Goal: Task Accomplishment & Management: Use online tool/utility

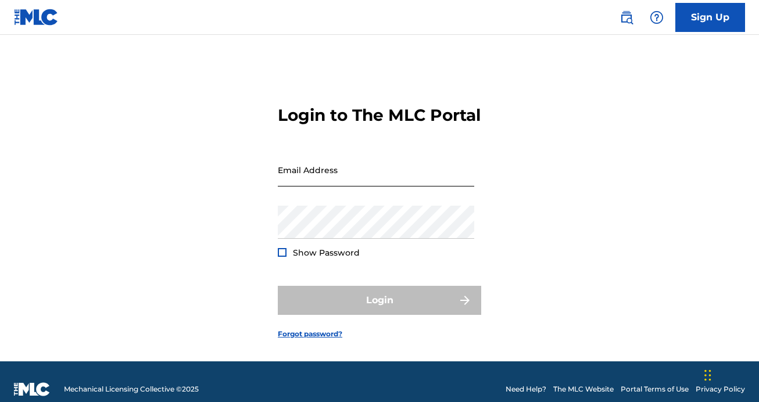
click at [353, 187] on input "Email Address" at bounding box center [376, 169] width 197 height 33
type input "[EMAIL_ADDRESS][DOMAIN_NAME]"
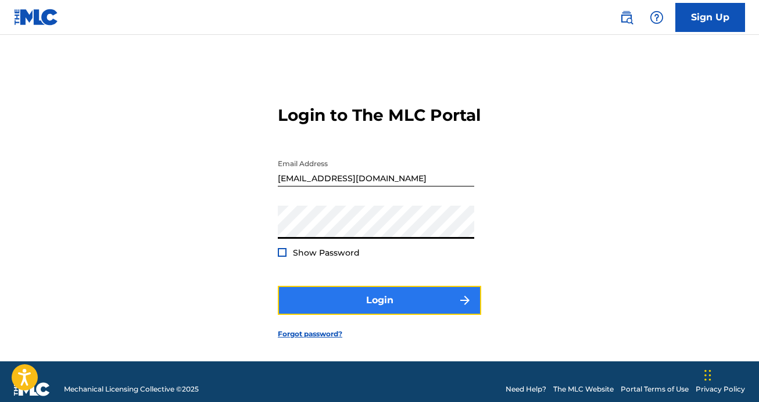
click at [368, 315] on button "Login" at bounding box center [379, 300] width 203 height 29
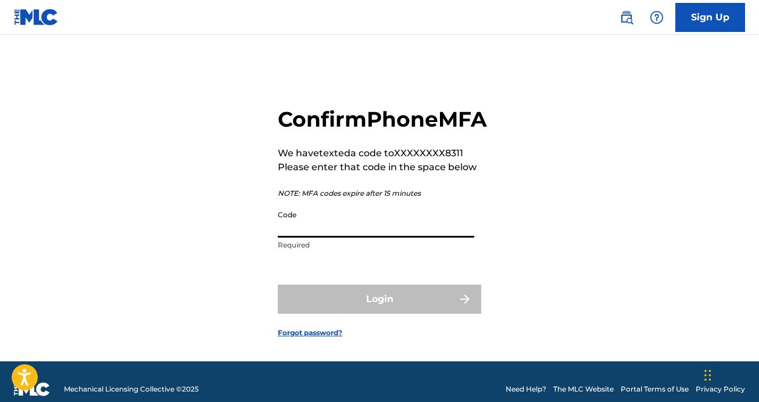
click at [342, 238] on input "Code" at bounding box center [376, 221] width 197 height 33
click at [291, 238] on input "Code" at bounding box center [376, 221] width 197 height 33
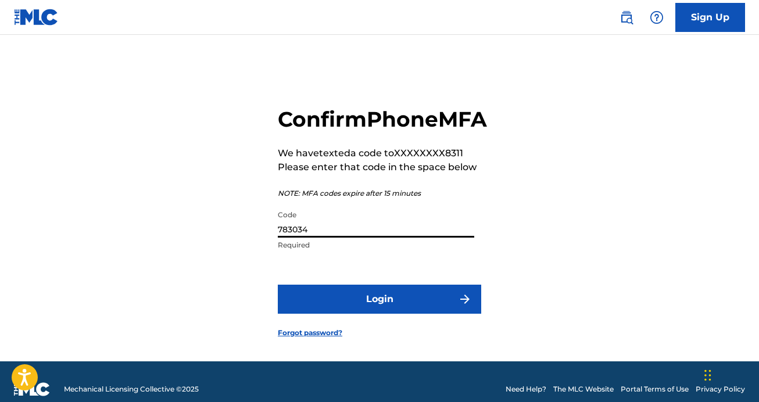
type input "783034"
click at [278, 285] on button "Login" at bounding box center [379, 299] width 203 height 29
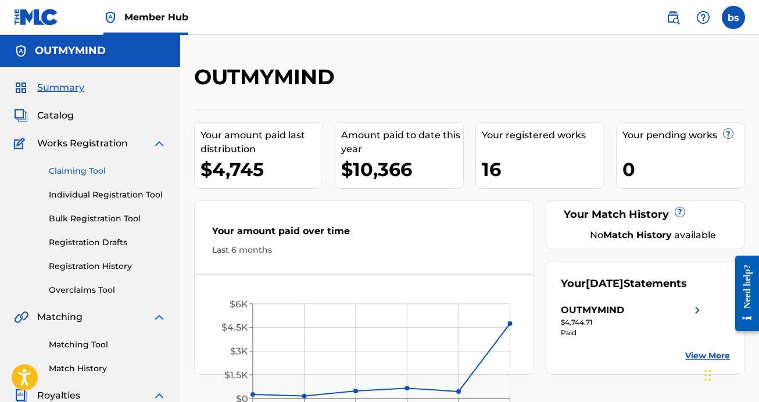
click at [78, 168] on link "Claiming Tool" at bounding box center [107, 171] width 117 height 12
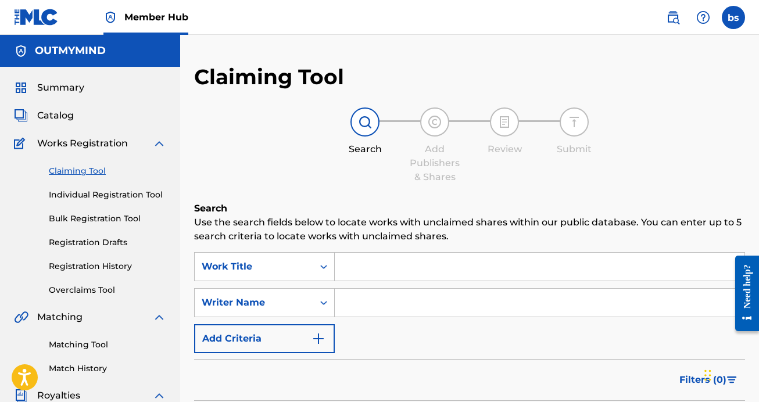
click at [374, 263] on input "Search Form" at bounding box center [540, 267] width 410 height 28
type input "yuck"
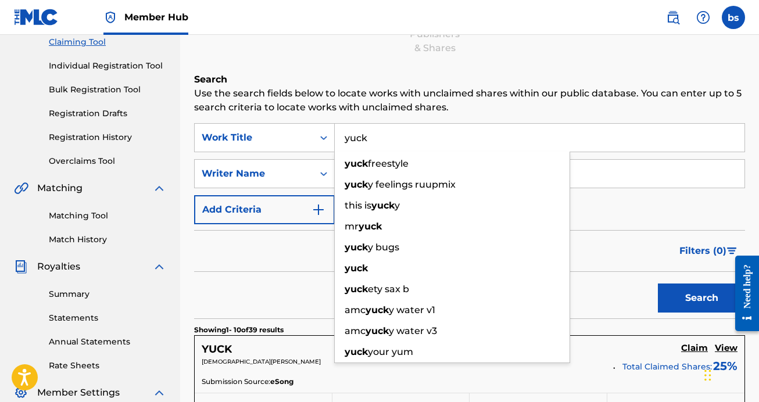
scroll to position [140, 0]
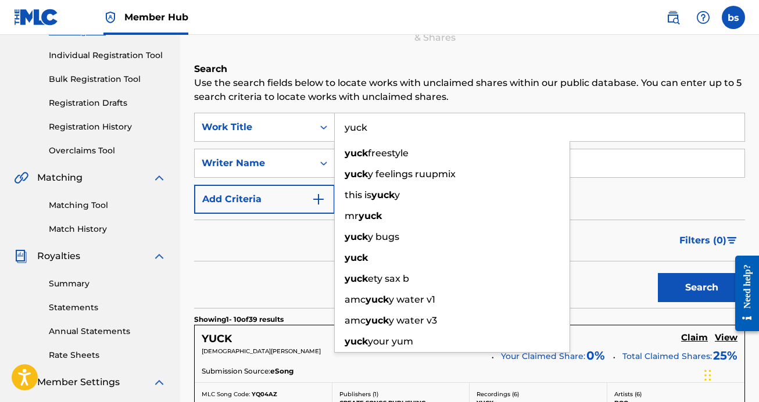
click at [616, 240] on div "Filters ( 0 )" at bounding box center [469, 241] width 551 height 42
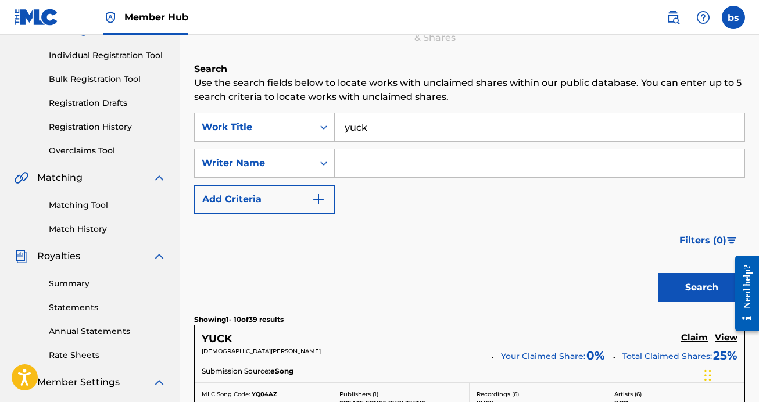
click at [406, 149] on div "Search Form" at bounding box center [540, 163] width 410 height 29
click at [406, 149] on input "Search Form" at bounding box center [540, 163] width 410 height 28
click at [658, 273] on button "Search" at bounding box center [701, 287] width 87 height 29
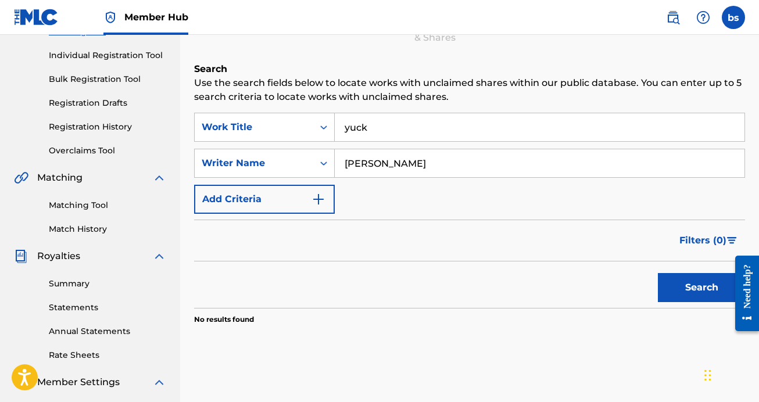
click at [366, 163] on input "[PERSON_NAME]" at bounding box center [540, 163] width 410 height 28
click at [658, 273] on button "Search" at bounding box center [701, 287] width 87 height 29
type input "[PERSON_NAME]"
click at [658, 273] on button "Search" at bounding box center [701, 287] width 87 height 29
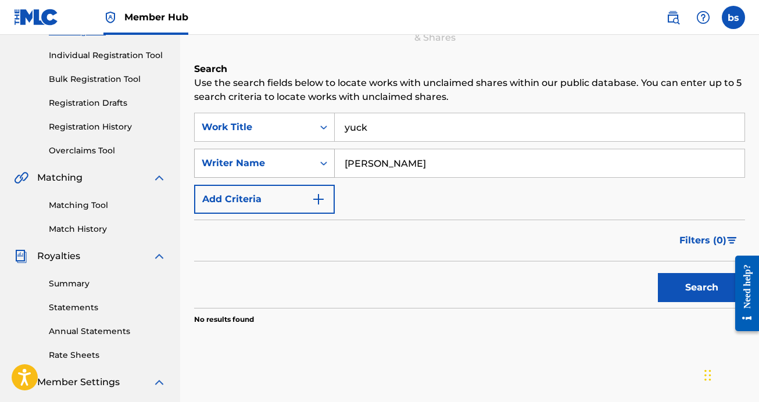
drag, startPoint x: 442, startPoint y: 171, endPoint x: 324, endPoint y: 160, distance: 118.0
click at [331, 163] on div "SearchWithCriteria4bccffb9-76b8-4644-b164-f0363903e4df Writer Name [PERSON_NAME]" at bounding box center [469, 163] width 551 height 29
type input "[PERSON_NAME]"
click at [658, 273] on button "Search" at bounding box center [701, 287] width 87 height 29
drag, startPoint x: 385, startPoint y: 134, endPoint x: 275, endPoint y: 122, distance: 110.5
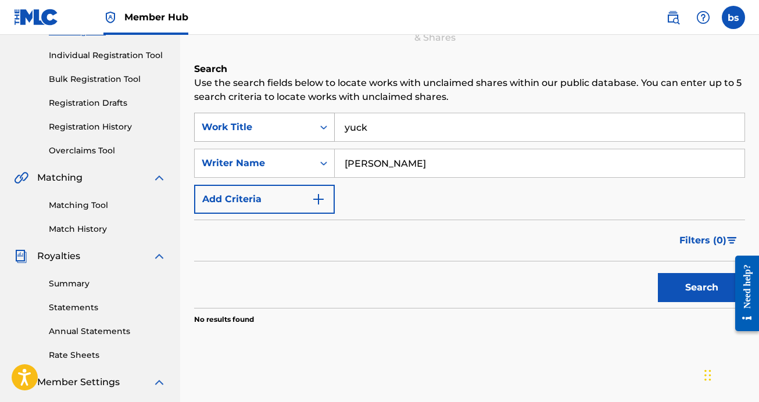
click at [275, 128] on div "SearchWithCriteria0477e958-a174-41df-a0db-42da246d1360 Work Title yuck" at bounding box center [469, 127] width 551 height 29
type input "U"
click at [658, 273] on button "Search" at bounding box center [701, 287] width 87 height 29
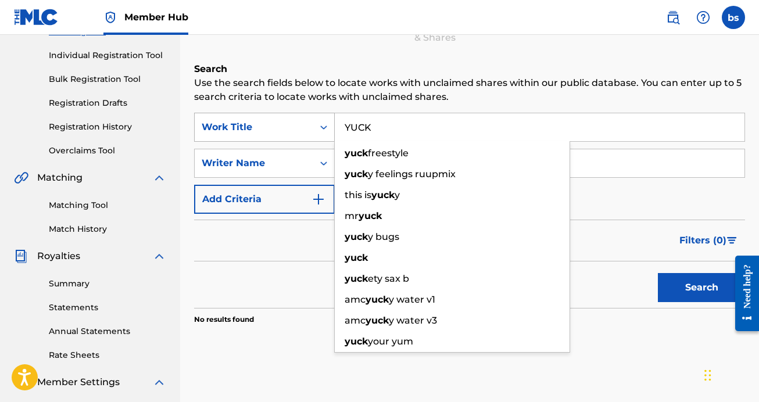
drag, startPoint x: 371, startPoint y: 127, endPoint x: 301, endPoint y: 119, distance: 70.2
click at [306, 120] on div "SearchWithCriteria0477e958-a174-41df-a0db-42da246d1360 Work Title [PERSON_NAME]…" at bounding box center [469, 127] width 551 height 29
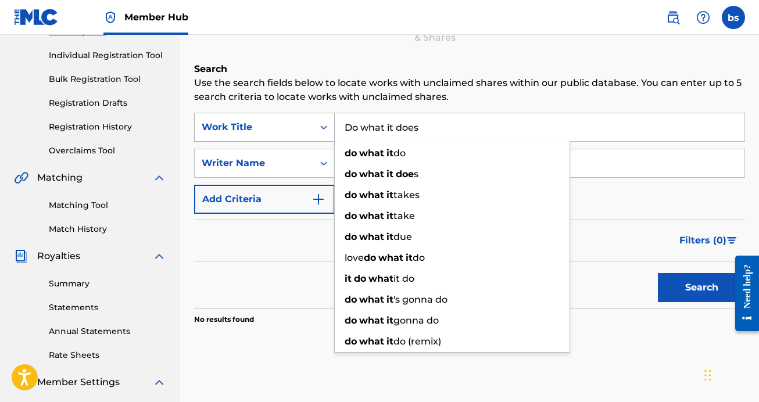
type input "Do what it does"
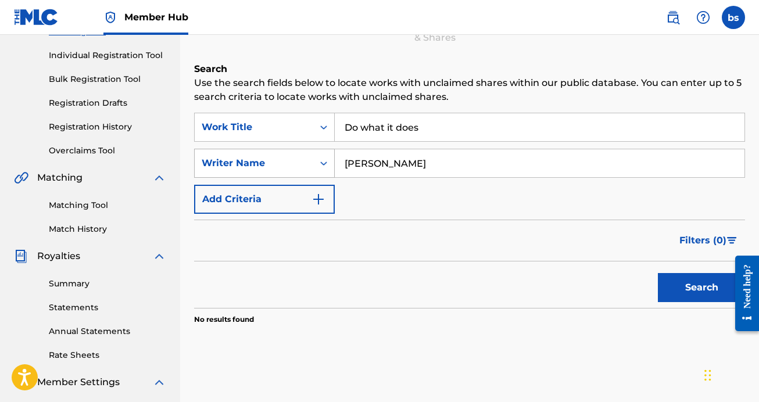
drag, startPoint x: 431, startPoint y: 162, endPoint x: 320, endPoint y: 152, distance: 112.1
click at [326, 152] on div "SearchWithCriteria4bccffb9-76b8-4644-b164-f0363903e4df Writer Name [PERSON_NAME]" at bounding box center [469, 163] width 551 height 29
click at [370, 174] on input "Search Form" at bounding box center [540, 163] width 410 height 28
type input "[PERSON_NAME]"
click at [658, 273] on button "Search" at bounding box center [701, 287] width 87 height 29
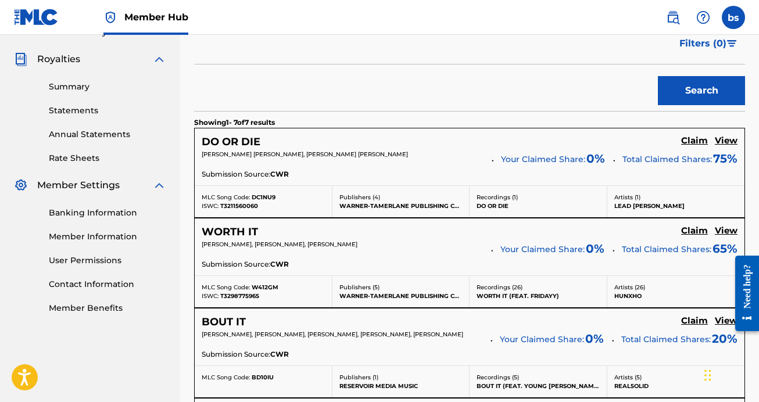
scroll to position [0, 0]
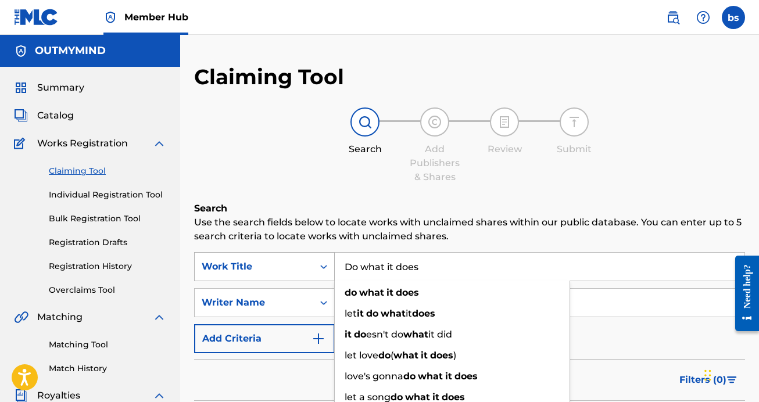
drag, startPoint x: 441, startPoint y: 265, endPoint x: 297, endPoint y: 262, distance: 144.8
click at [297, 262] on div "SearchWithCriteria0477e958-a174-41df-a0db-42da246d1360 Work Title Do what it do…" at bounding box center [469, 266] width 551 height 29
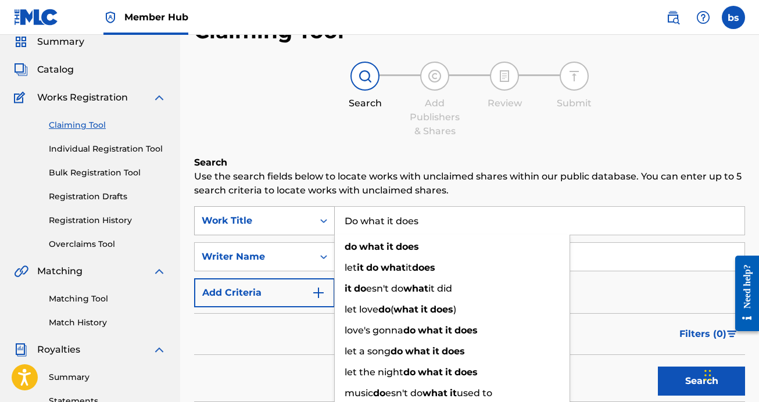
click at [270, 235] on div "Work Title" at bounding box center [264, 220] width 141 height 29
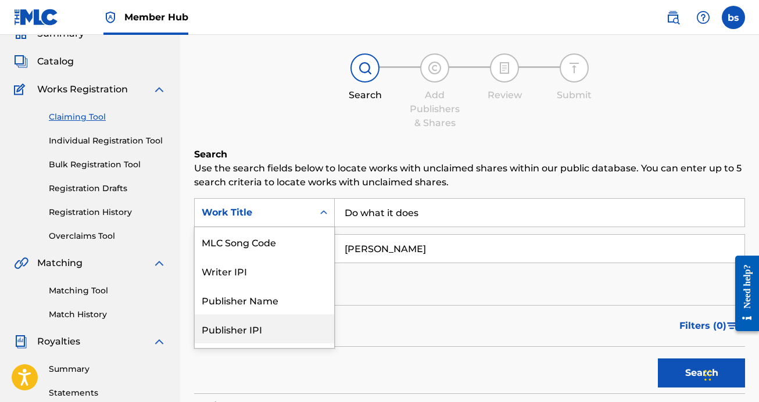
scroll to position [83, 0]
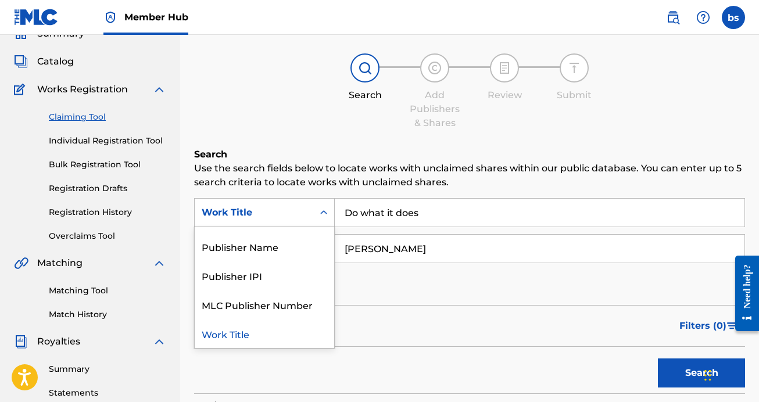
click at [265, 331] on div "Work Title" at bounding box center [265, 333] width 140 height 29
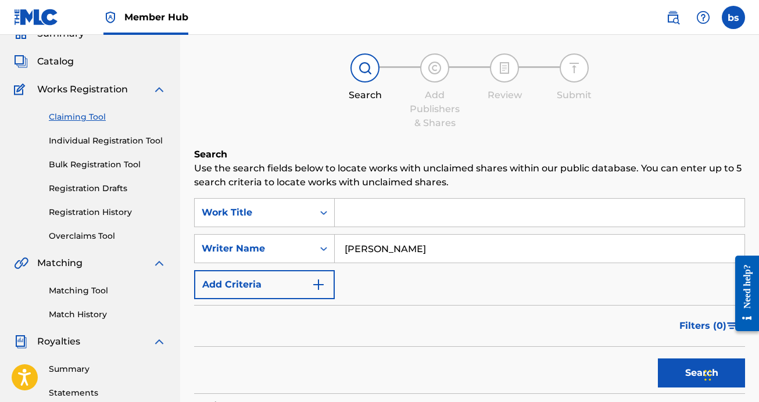
click at [419, 217] on input "Search Form" at bounding box center [540, 213] width 410 height 28
type input "prayed for my enemies"
drag, startPoint x: 446, startPoint y: 248, endPoint x: 324, endPoint y: 241, distance: 121.8
click at [324, 241] on div "SearchWithCriteria4bccffb9-76b8-4644-b164-f0363903e4df Writer Name [PERSON_NAME]" at bounding box center [469, 248] width 551 height 29
click at [658, 359] on button "Search" at bounding box center [701, 373] width 87 height 29
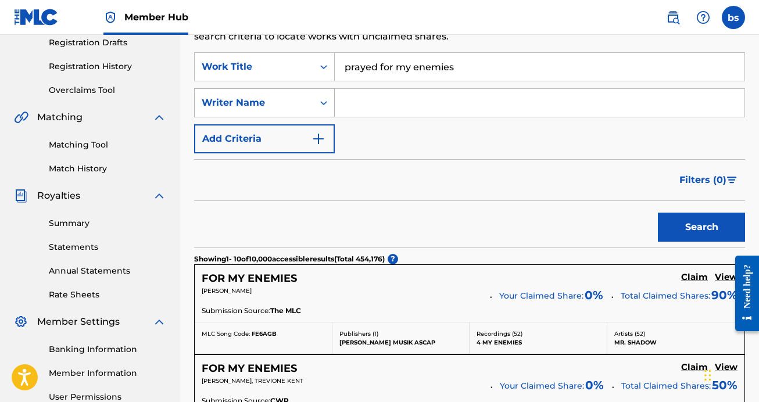
scroll to position [0, 0]
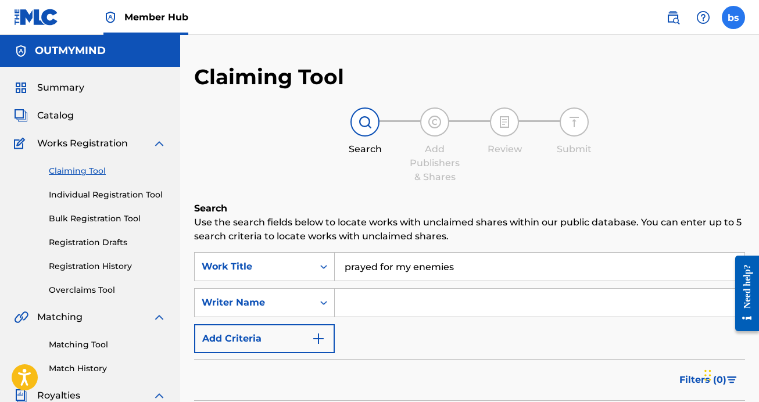
click at [733, 9] on label at bounding box center [733, 17] width 23 height 23
click at [734, 17] on input "bs [PERSON_NAME] [EMAIL_ADDRESS][DOMAIN_NAME] Notification Preferences Profile …" at bounding box center [734, 17] width 0 height 0
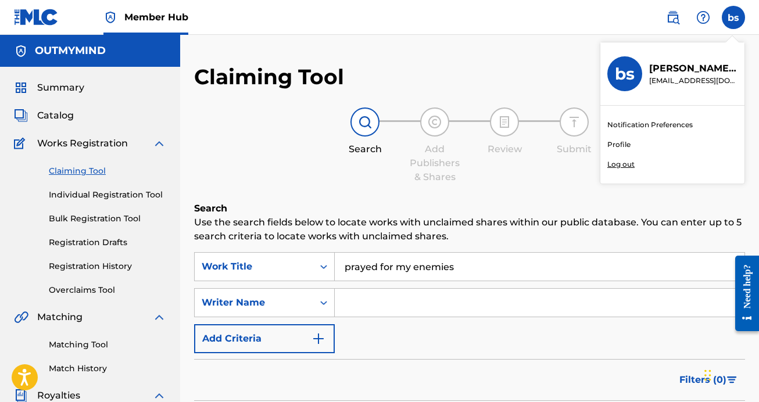
click at [620, 163] on p "Log out" at bounding box center [621, 164] width 27 height 10
click at [734, 17] on input "bs [PERSON_NAME] [EMAIL_ADDRESS][DOMAIN_NAME] Notification Preferences Profile …" at bounding box center [734, 17] width 0 height 0
